Goal: Use online tool/utility: Utilize a website feature to perform a specific function

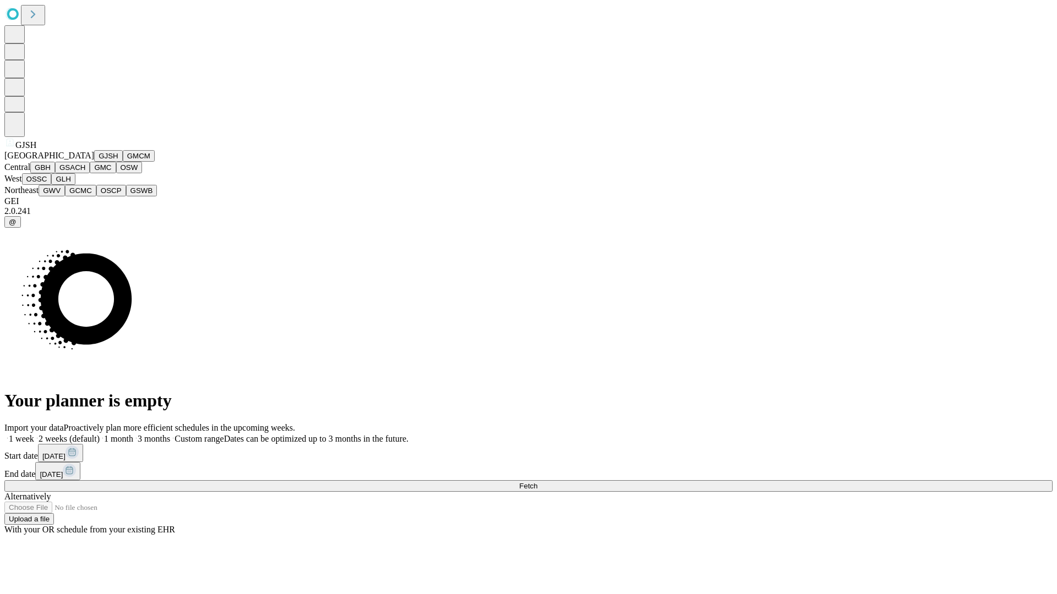
click at [94, 162] on button "GJSH" at bounding box center [108, 156] width 29 height 12
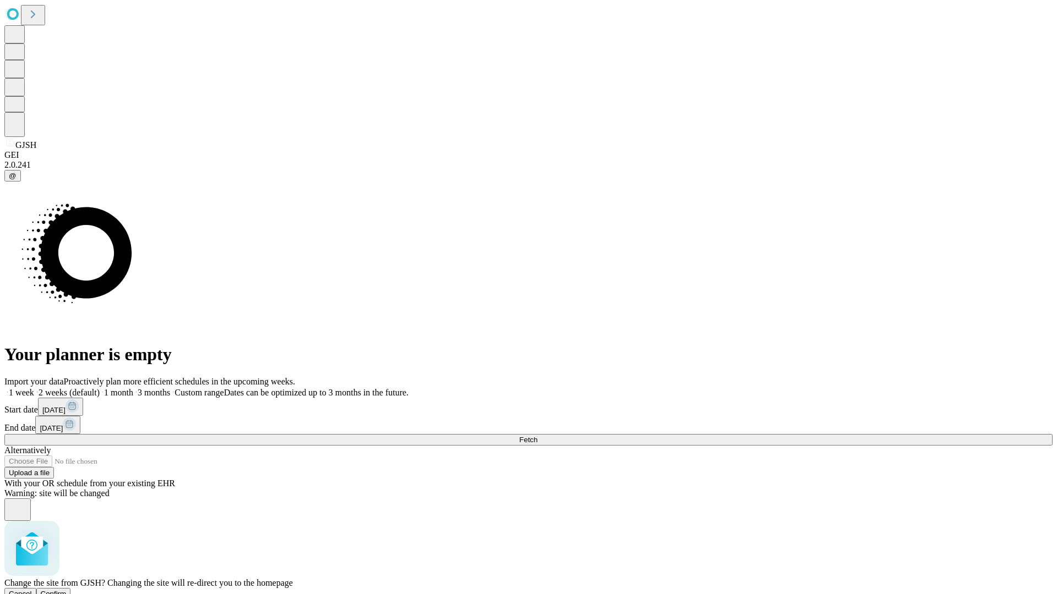
click at [67, 590] on span "Confirm" at bounding box center [54, 594] width 26 height 8
click at [100, 388] on label "2 weeks (default)" at bounding box center [67, 392] width 66 height 9
click at [537, 436] on span "Fetch" at bounding box center [528, 440] width 18 height 8
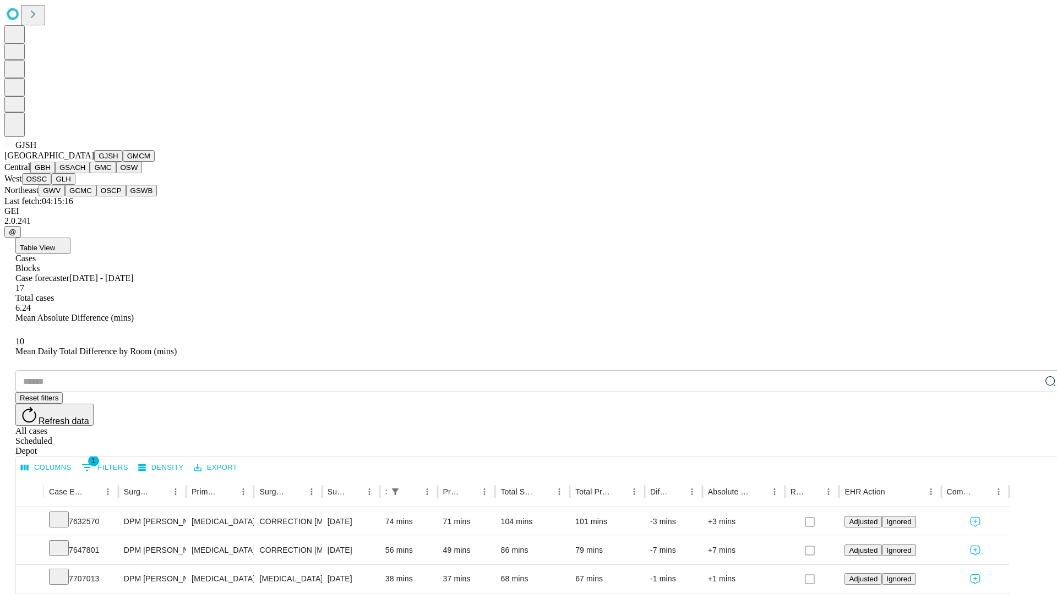
click at [123, 162] on button "GMCM" at bounding box center [139, 156] width 32 height 12
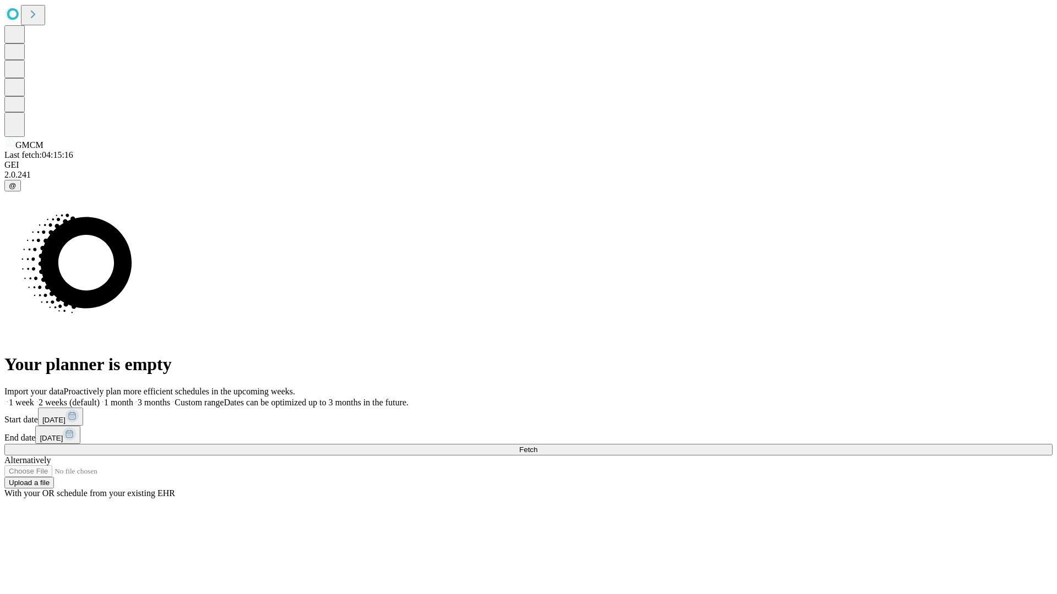
click at [100, 398] on label "2 weeks (default)" at bounding box center [67, 402] width 66 height 9
click at [537, 446] on span "Fetch" at bounding box center [528, 450] width 18 height 8
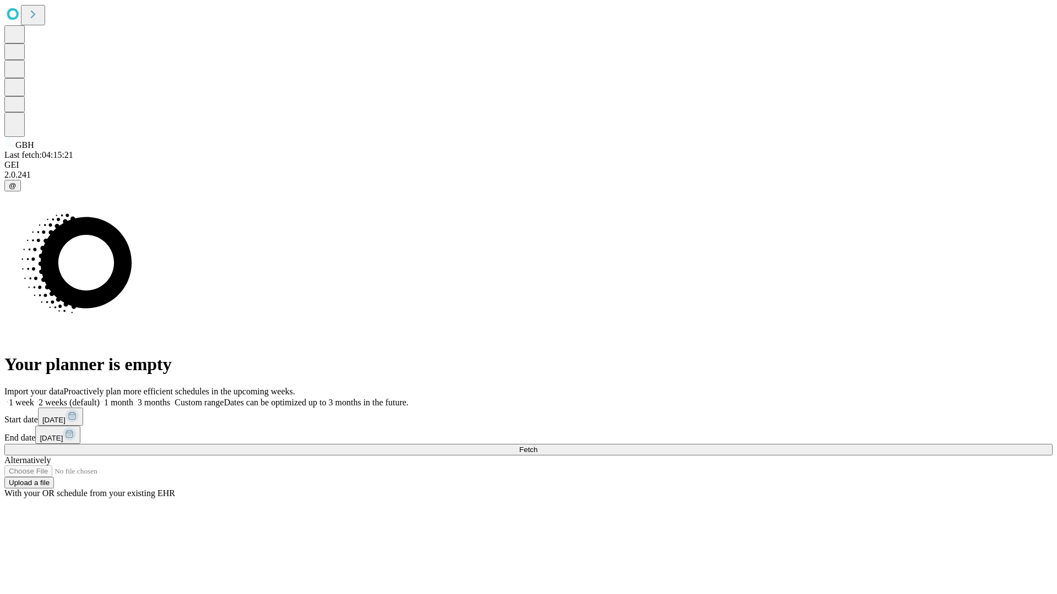
click at [100, 398] on label "2 weeks (default)" at bounding box center [67, 402] width 66 height 9
click at [537, 446] on span "Fetch" at bounding box center [528, 450] width 18 height 8
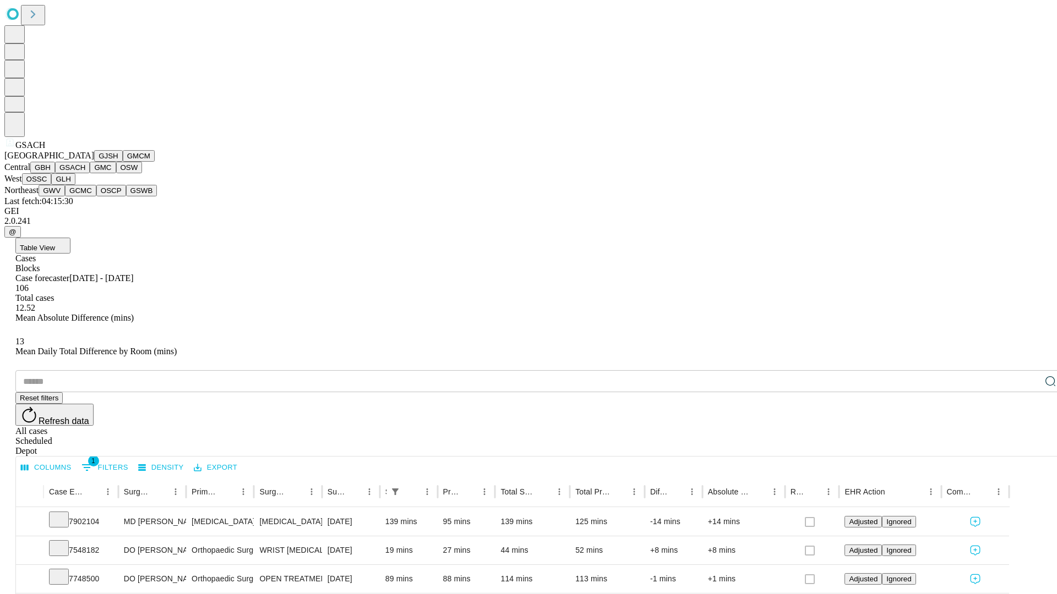
click at [90, 173] on button "GMC" at bounding box center [103, 168] width 26 height 12
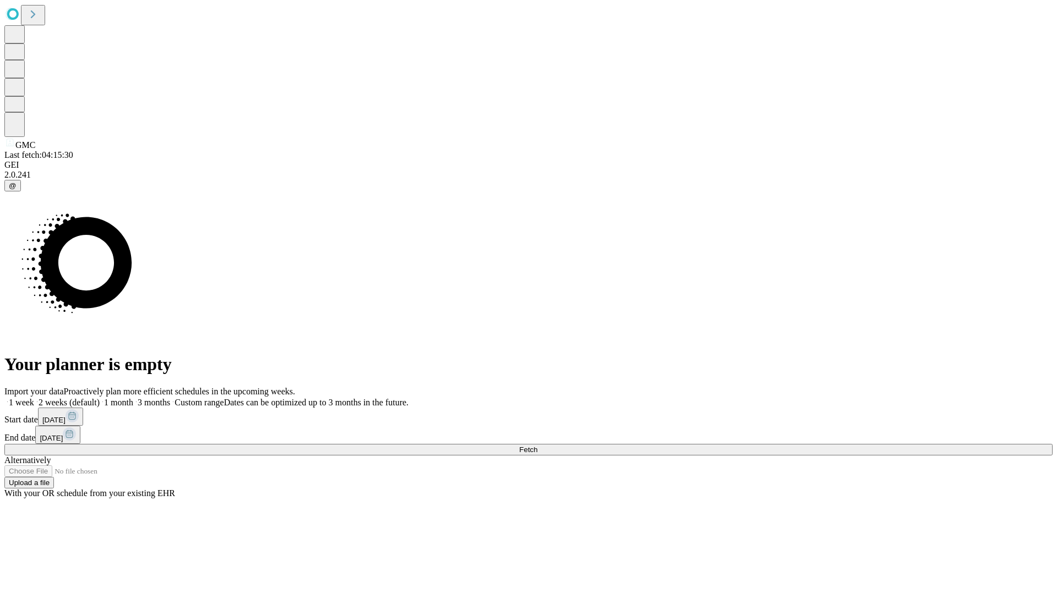
click at [100, 398] on label "2 weeks (default)" at bounding box center [67, 402] width 66 height 9
click at [537, 446] on span "Fetch" at bounding box center [528, 450] width 18 height 8
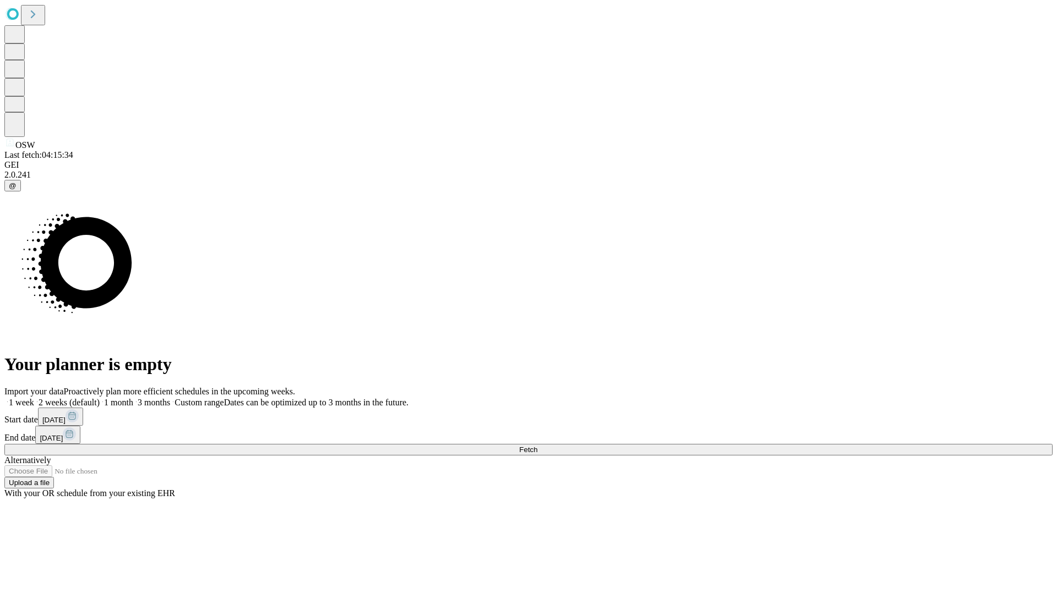
click at [537, 446] on span "Fetch" at bounding box center [528, 450] width 18 height 8
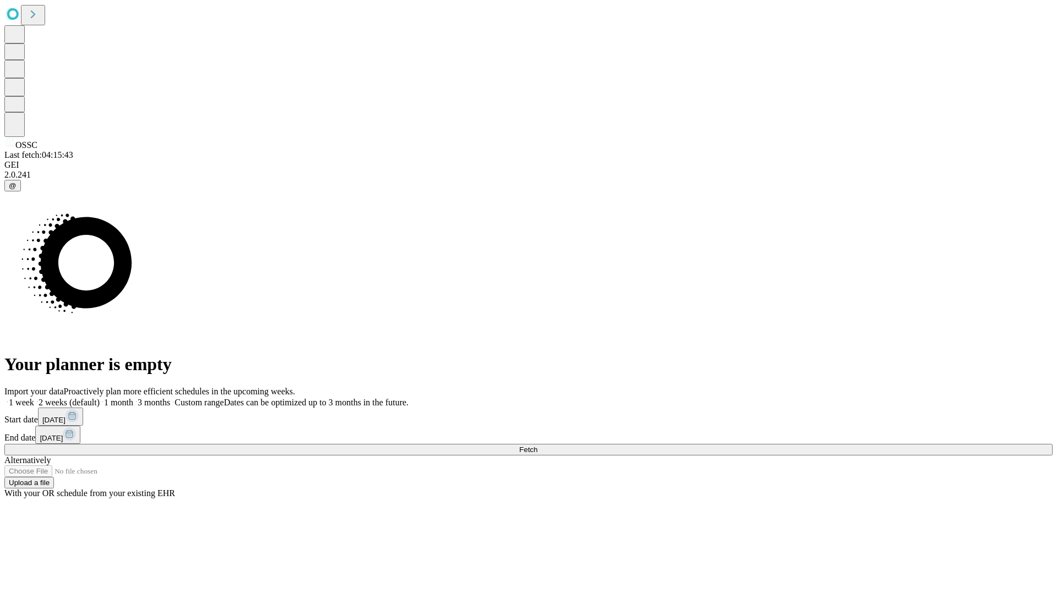
click at [100, 398] on label "2 weeks (default)" at bounding box center [67, 402] width 66 height 9
click at [537, 446] on span "Fetch" at bounding box center [528, 450] width 18 height 8
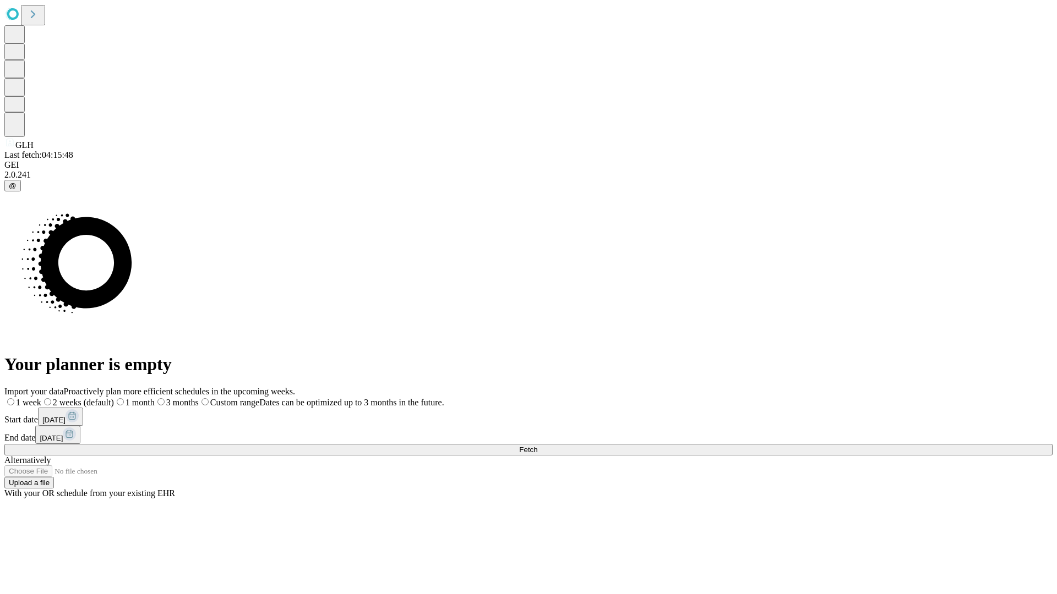
click at [537, 446] on span "Fetch" at bounding box center [528, 450] width 18 height 8
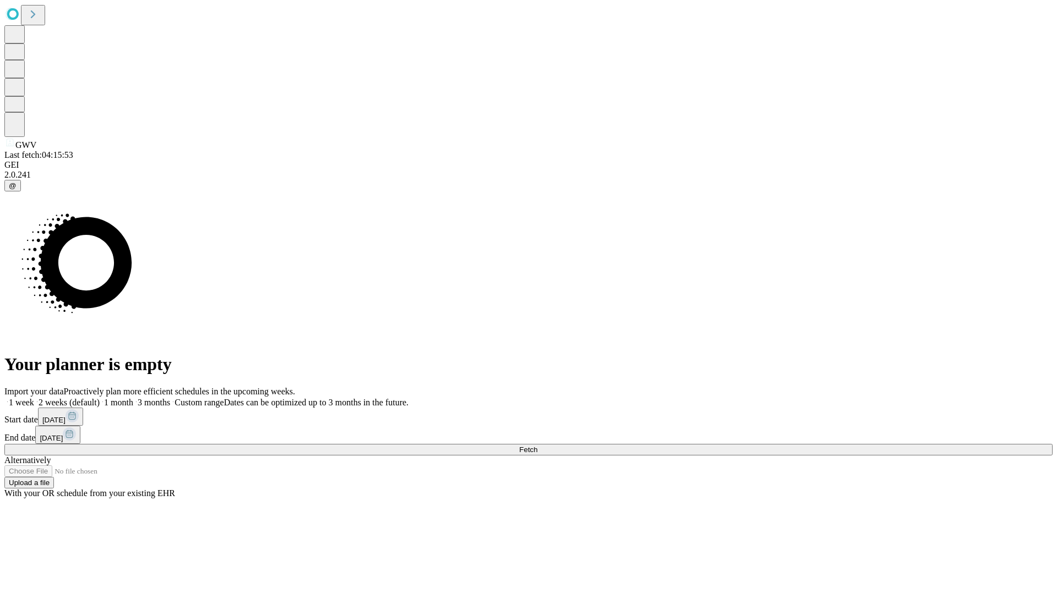
click at [100, 398] on label "2 weeks (default)" at bounding box center [67, 402] width 66 height 9
click at [537, 446] on span "Fetch" at bounding box center [528, 450] width 18 height 8
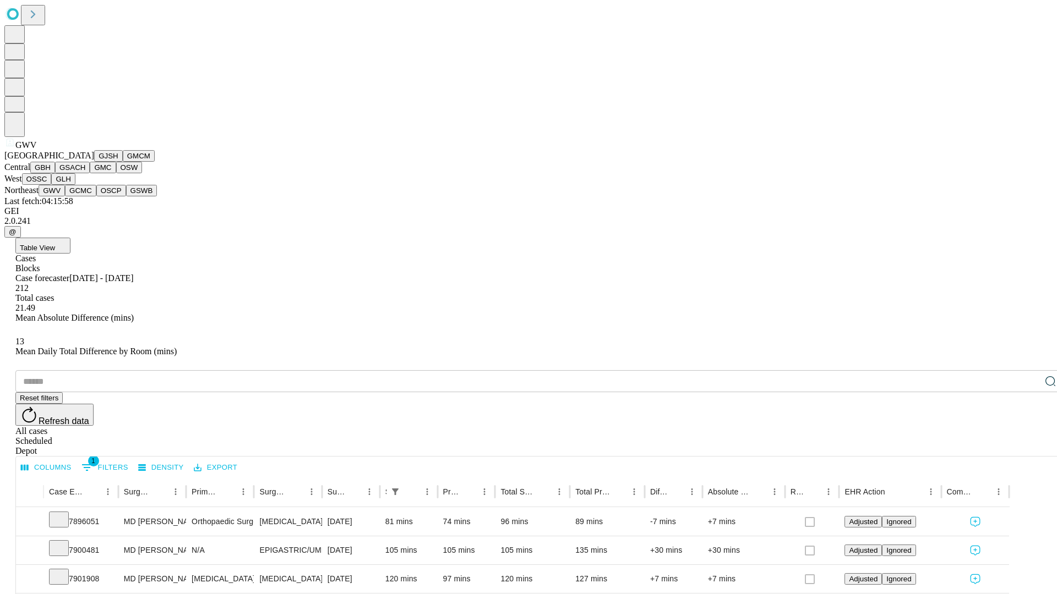
click at [85, 197] on button "GCMC" at bounding box center [80, 191] width 31 height 12
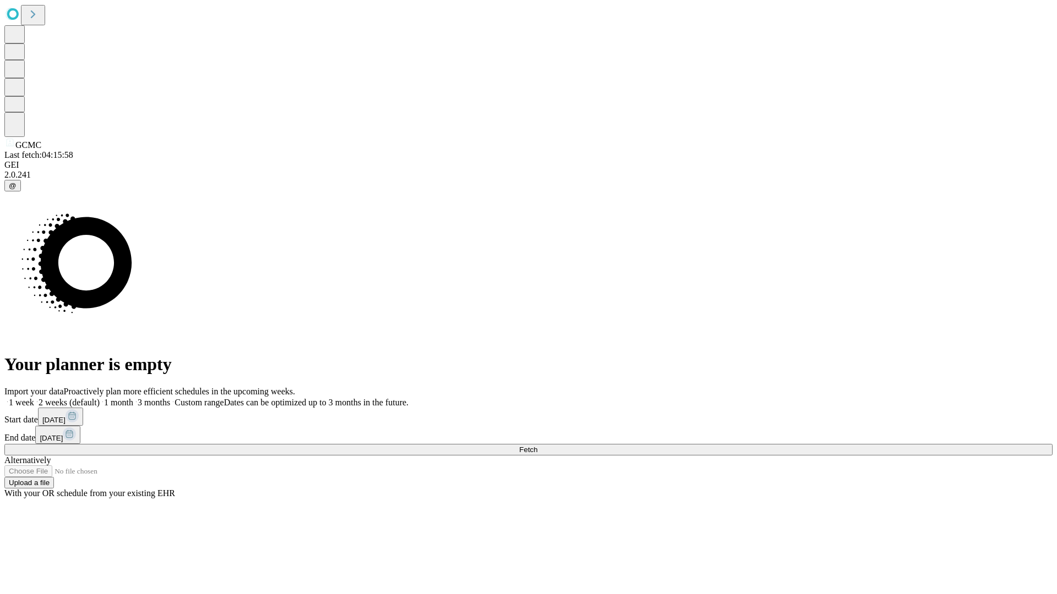
click at [100, 398] on label "2 weeks (default)" at bounding box center [67, 402] width 66 height 9
click at [537, 446] on span "Fetch" at bounding box center [528, 450] width 18 height 8
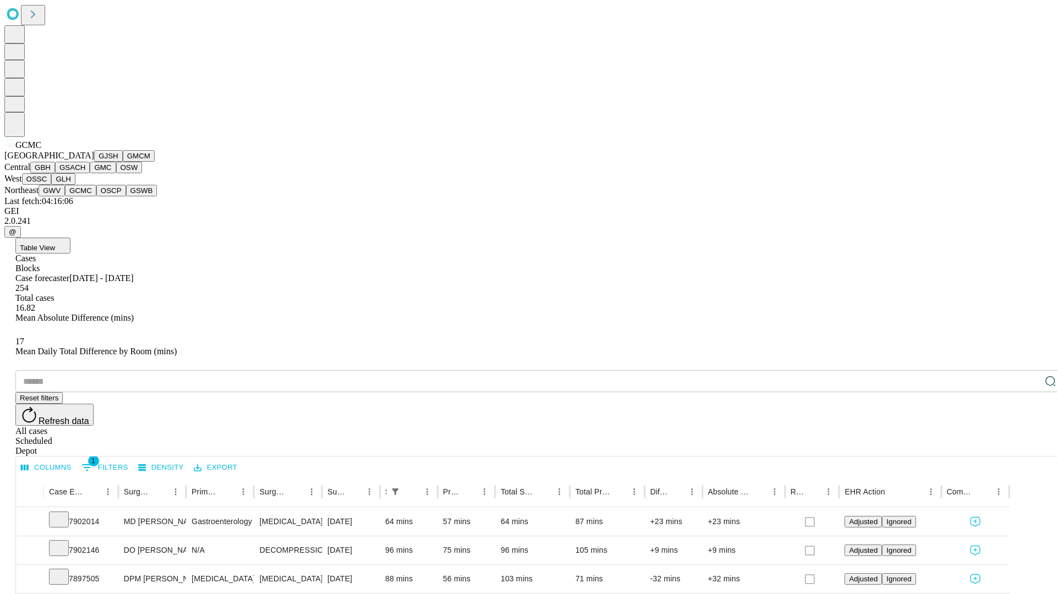
click at [96, 197] on button "OSCP" at bounding box center [111, 191] width 30 height 12
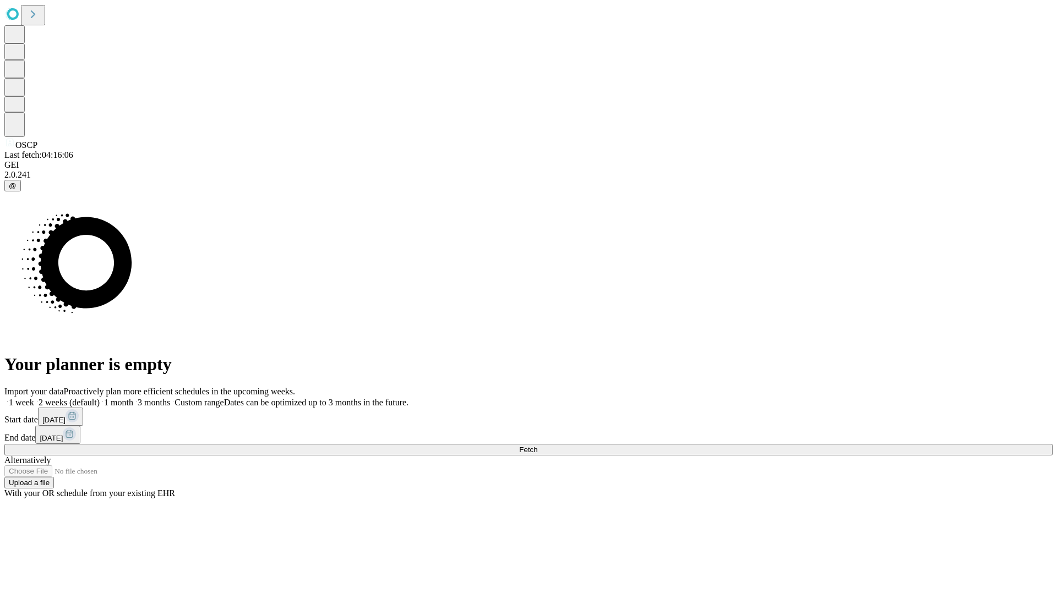
click at [100, 398] on label "2 weeks (default)" at bounding box center [67, 402] width 66 height 9
click at [537, 446] on span "Fetch" at bounding box center [528, 450] width 18 height 8
